Goal: Task Accomplishment & Management: Manage account settings

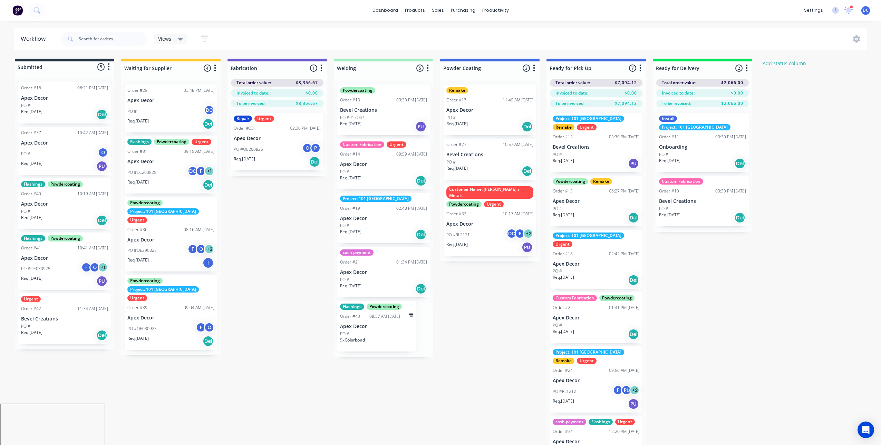
click at [865, 13] on span "DC" at bounding box center [866, 10] width 6 height 6
click at [811, 87] on div "Sign out" at bounding box center [807, 87] width 19 height 6
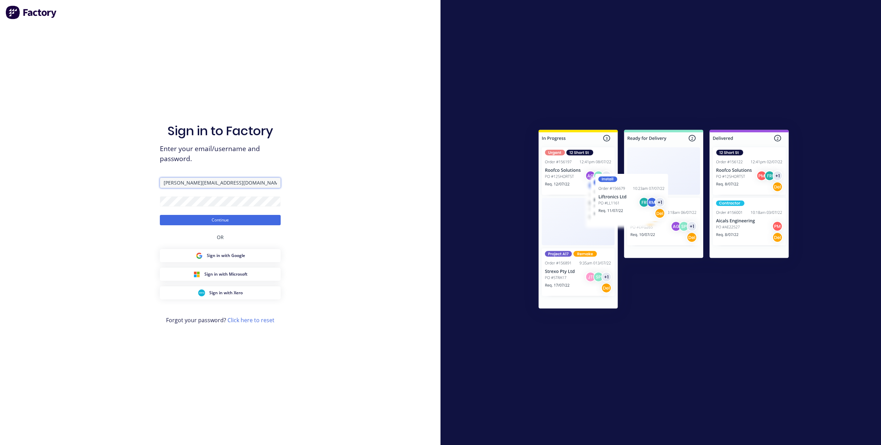
click at [201, 183] on input "david+fabrication@factory.app" at bounding box center [220, 183] width 121 height 10
type input "david+trailers@factory.app"
click at [160, 215] on button "Continue" at bounding box center [220, 220] width 121 height 10
